Goal: Check status: Check status

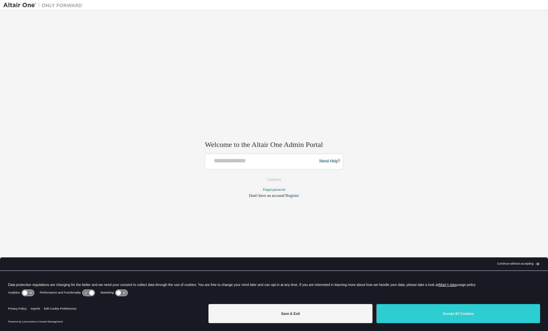
click at [247, 153] on div "Welcome to the Altair One Admin Portal Need Help? Please make sure that you pro…" at bounding box center [274, 166] width 138 height 66
click at [249, 156] on input "text" at bounding box center [262, 160] width 108 height 10
type input "**********"
click at [280, 183] on button "Continue" at bounding box center [274, 180] width 28 height 10
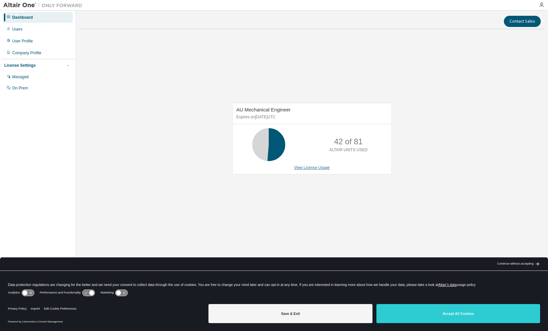
click at [307, 169] on link "View License Usage" at bounding box center [312, 168] width 36 height 5
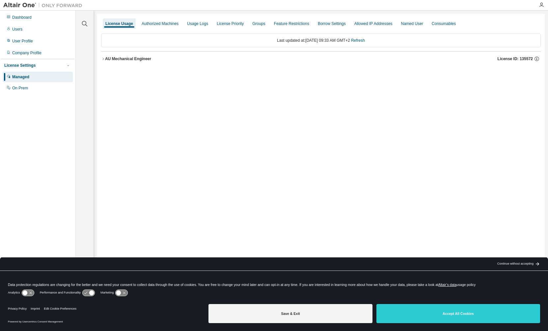
click at [105, 59] on icon "button" at bounding box center [103, 59] width 4 height 4
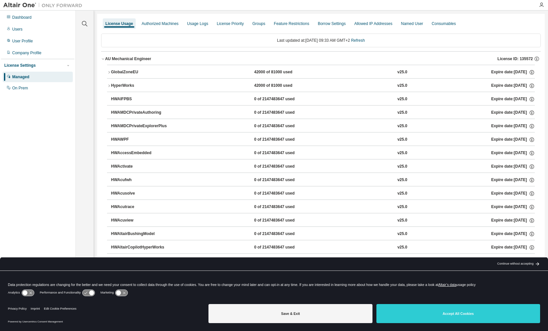
click at [111, 72] on div "GlobalZoneEU" at bounding box center [140, 72] width 59 height 6
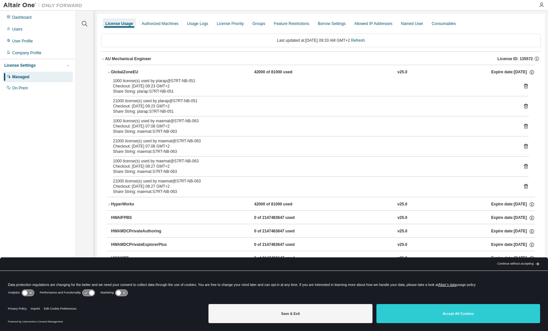
click at [111, 203] on button "HyperWorks 42000 of 81000 used v25.0 Expire date: 2026-01-01" at bounding box center [321, 204] width 428 height 14
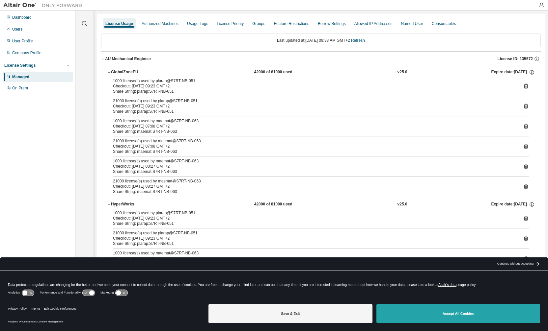
click at [441, 317] on button "Accept All Cookies" at bounding box center [458, 313] width 164 height 19
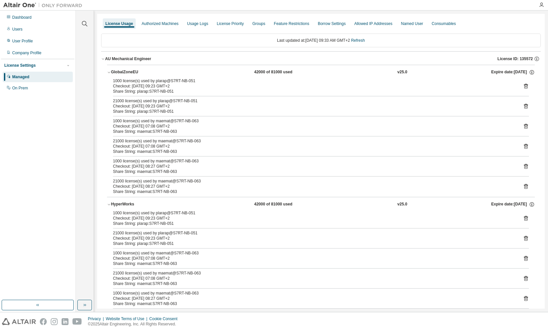
click at [41, 106] on div "Dashboard Users User Profile Company Profile License Settings Managed On Prem" at bounding box center [37, 156] width 73 height 288
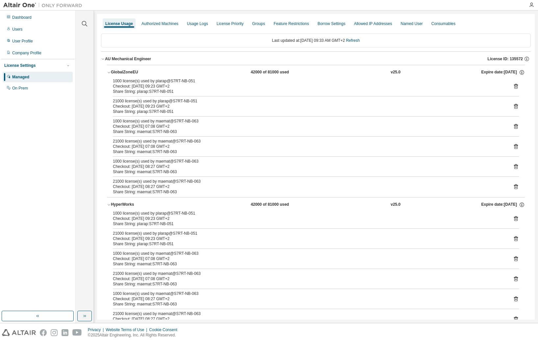
drag, startPoint x: 12, startPoint y: 114, endPoint x: 16, endPoint y: 109, distance: 7.2
click at [16, 109] on div "Dashboard Users User Profile Company Profile License Settings Managed On Prem" at bounding box center [37, 161] width 73 height 299
